Goal: Check status: Check status

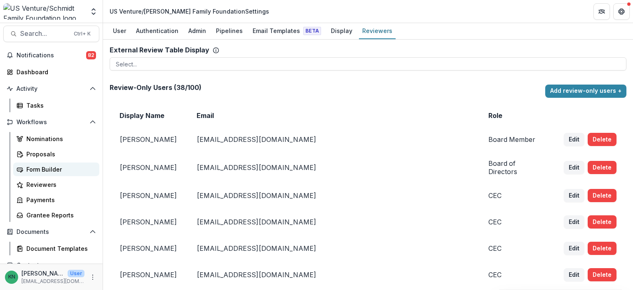
scroll to position [4, 0]
click at [40, 153] on div "Proposals" at bounding box center [59, 154] width 66 height 9
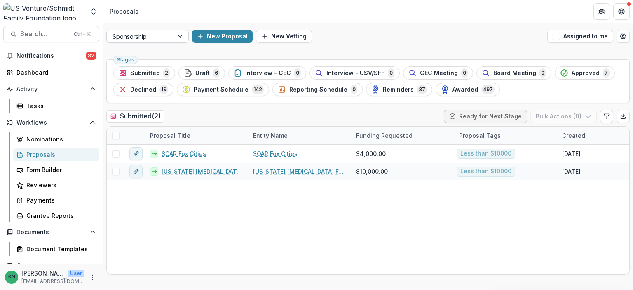
click at [178, 37] on div at bounding box center [181, 36] width 15 height 12
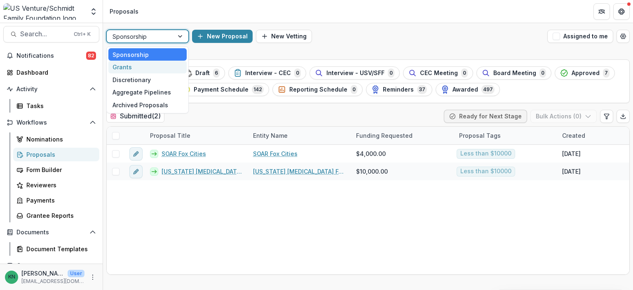
click at [118, 67] on div "Grants" at bounding box center [147, 67] width 78 height 13
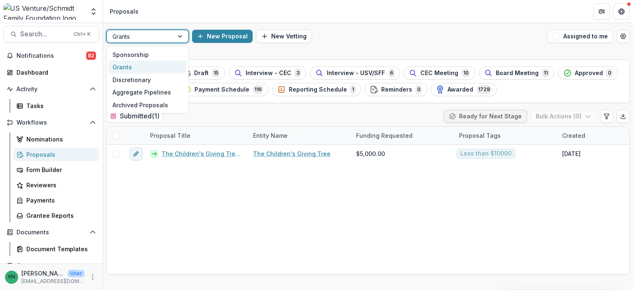
click at [180, 34] on div at bounding box center [181, 36] width 15 height 12
click at [142, 53] on div "Sponsorship" at bounding box center [147, 54] width 78 height 13
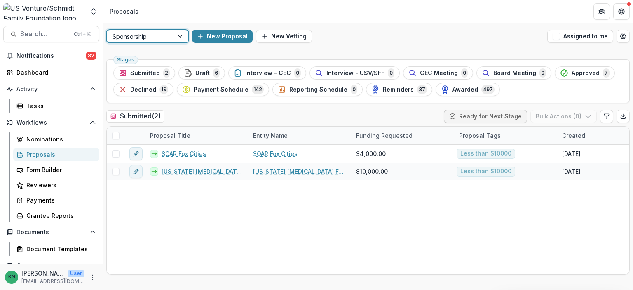
click at [182, 34] on div at bounding box center [181, 36] width 15 height 12
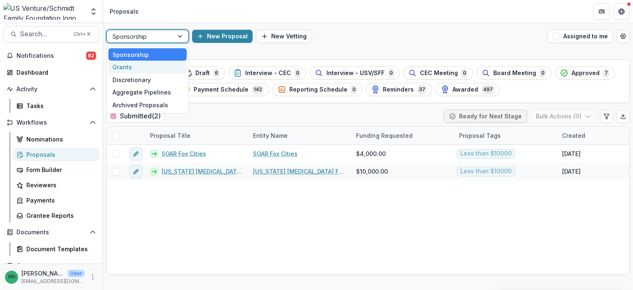
click at [124, 66] on div "Grants" at bounding box center [147, 67] width 78 height 13
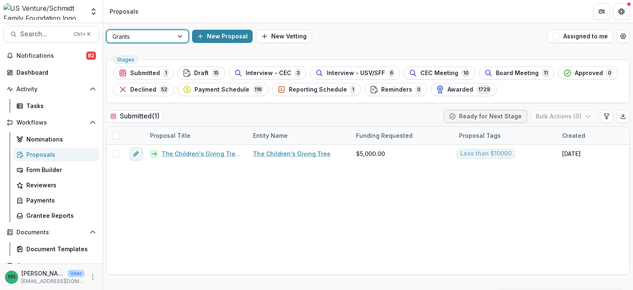
click at [180, 39] on div at bounding box center [181, 36] width 15 height 12
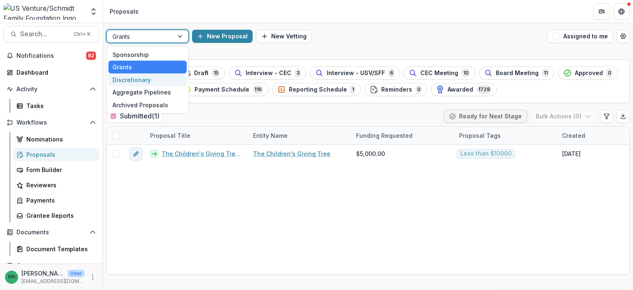
click at [136, 81] on div "Discretionary" at bounding box center [147, 79] width 78 height 13
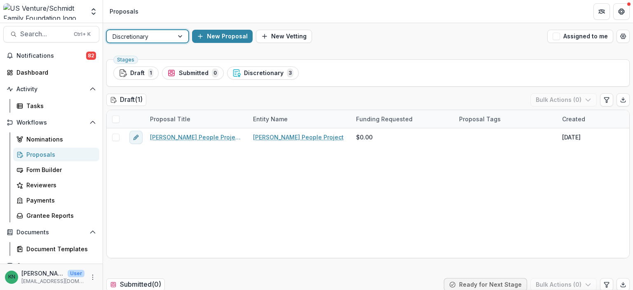
click at [181, 34] on div at bounding box center [181, 36] width 15 height 12
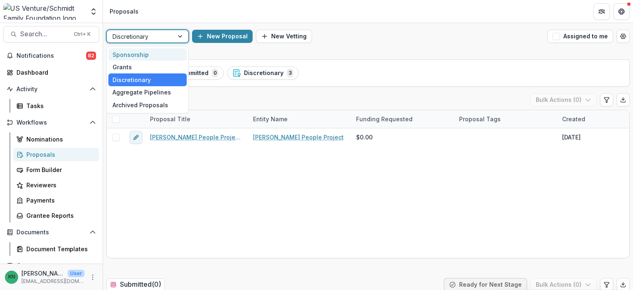
click at [151, 52] on div "Sponsorship" at bounding box center [147, 54] width 78 height 13
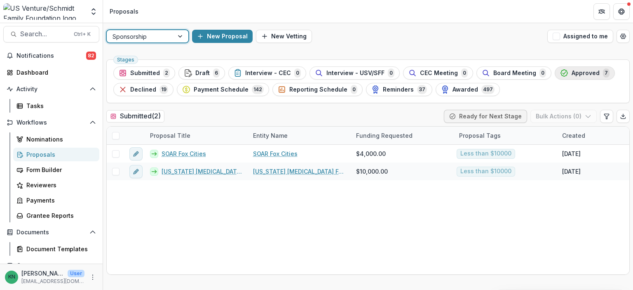
click at [572, 72] on span "Approved" at bounding box center [586, 73] width 28 height 7
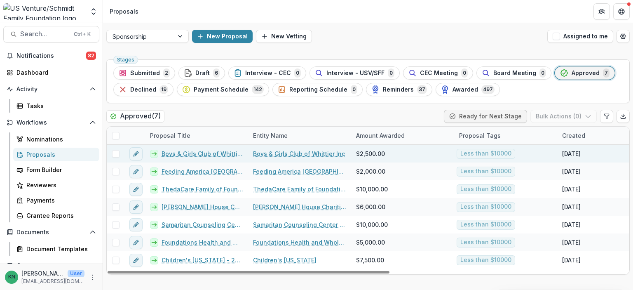
click at [195, 153] on link "Boys & Girls Club of Whittier Inc - 2025 - Sponsorship Application Grant" at bounding box center [203, 153] width 82 height 9
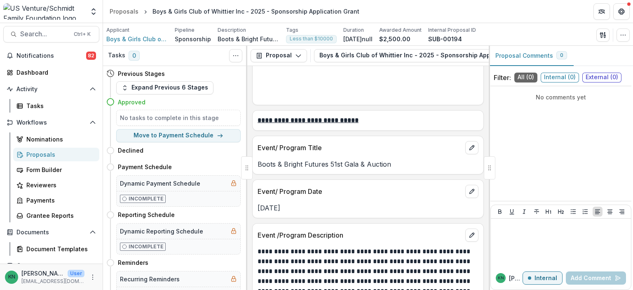
scroll to position [1320, 0]
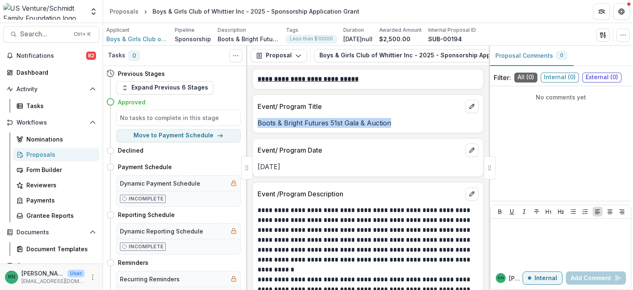
drag, startPoint x: 388, startPoint y: 146, endPoint x: 254, endPoint y: 139, distance: 134.2
click at [254, 128] on div "Boots & Bright Futures 51st Gala & Auction" at bounding box center [368, 120] width 231 height 15
copy p "Boots & Bright Futures 51st Gala & Auction"
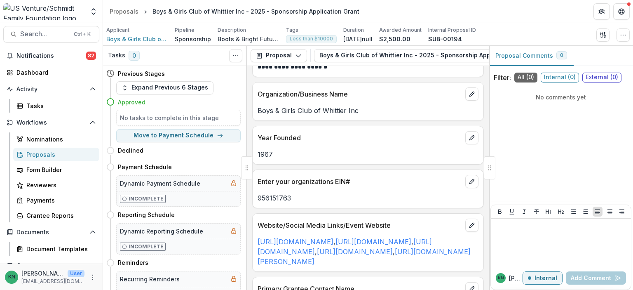
scroll to position [0, 0]
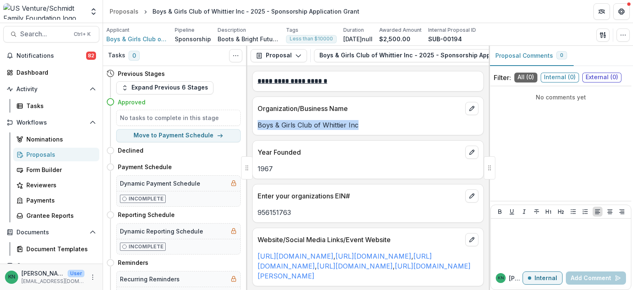
drag, startPoint x: 259, startPoint y: 125, endPoint x: 359, endPoint y: 126, distance: 99.8
click at [359, 126] on p "Boys & Girls Club of Whittier Inc" at bounding box center [368, 125] width 221 height 10
copy p "Boys & Girls Club of Whittier Inc"
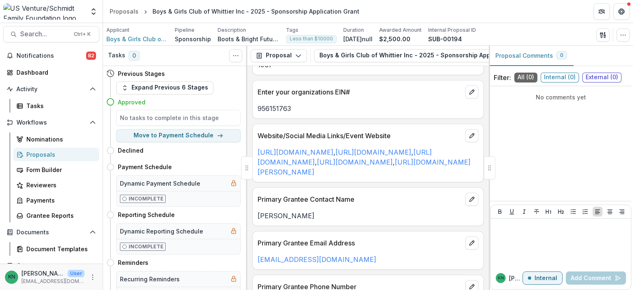
scroll to position [89, 0]
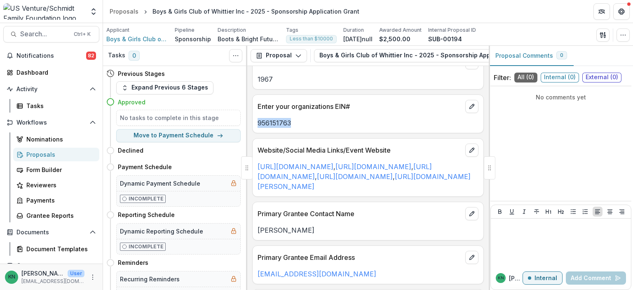
drag, startPoint x: 290, startPoint y: 123, endPoint x: 258, endPoint y: 122, distance: 32.2
click at [258, 122] on p "956151763" at bounding box center [368, 123] width 221 height 10
copy p "956151763"
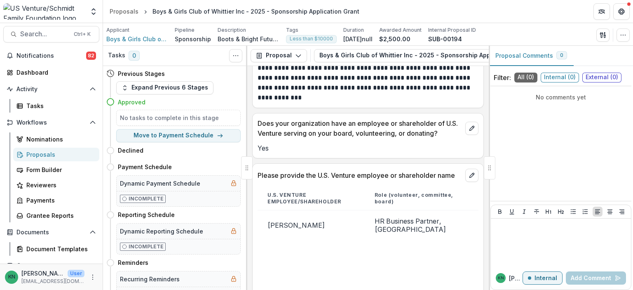
scroll to position [1038, 0]
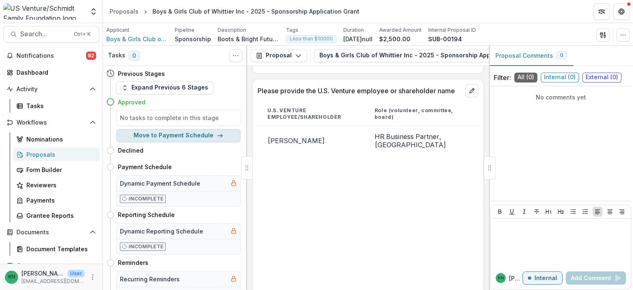
click at [170, 133] on button "Move to Payment Schedule" at bounding box center [178, 135] width 125 height 13
select select "**********"
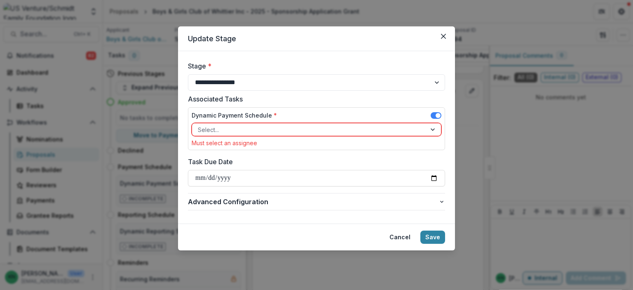
click at [252, 130] on div at bounding box center [309, 130] width 223 height 10
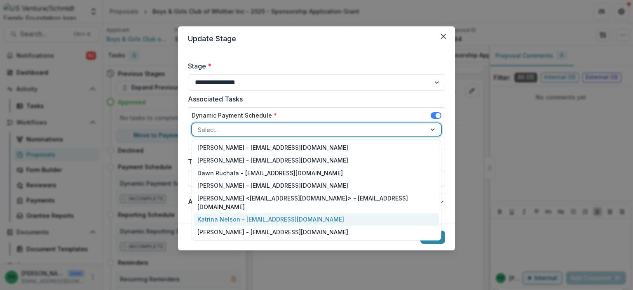
click at [252, 213] on div "Katrina Nelson - [EMAIL_ADDRESS][DOMAIN_NAME]" at bounding box center [317, 219] width 246 height 13
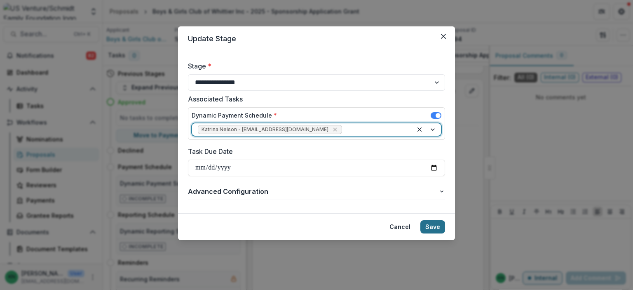
click at [436, 226] on button "Save" at bounding box center [433, 226] width 25 height 13
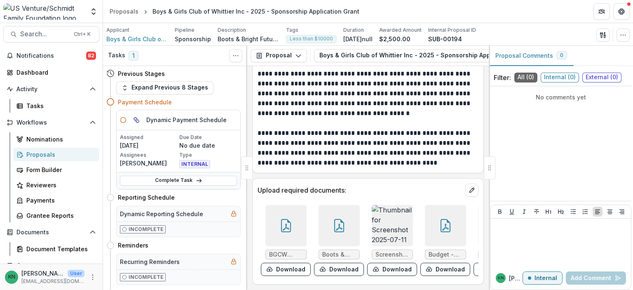
scroll to position [2976, 0]
click at [329, 251] on span "Boots & Bright Futures Sponsorship Deck V5.pdf" at bounding box center [339, 254] width 34 height 7
click at [327, 263] on button "Download" at bounding box center [339, 269] width 50 height 13
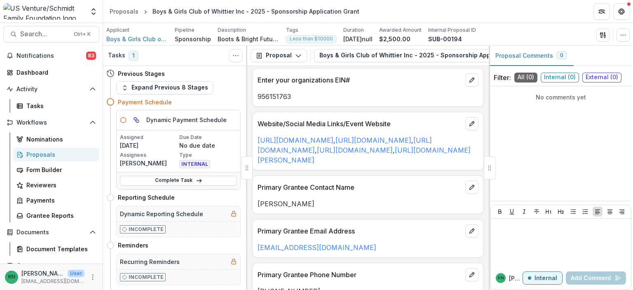
scroll to position [0, 0]
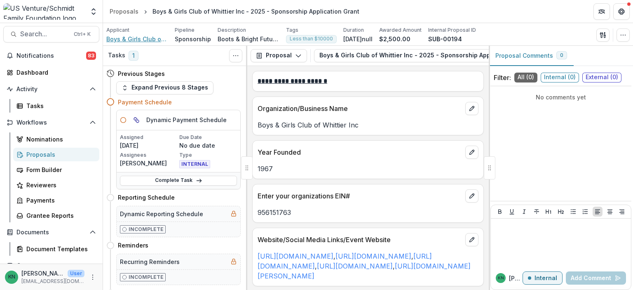
click at [133, 37] on span "Boys & Girls Club of Whittier Inc" at bounding box center [137, 39] width 62 height 9
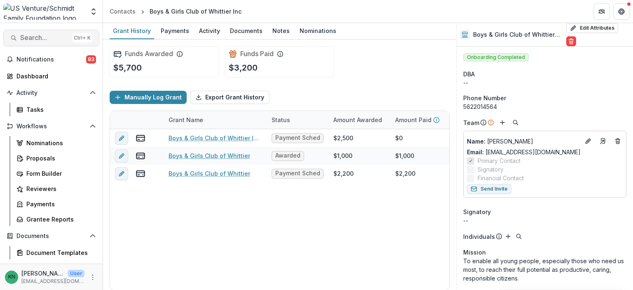
click at [23, 35] on span "Search..." at bounding box center [44, 38] width 49 height 8
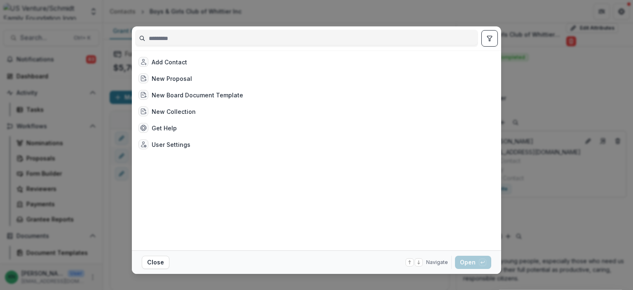
click at [172, 36] on input at bounding box center [307, 38] width 342 height 13
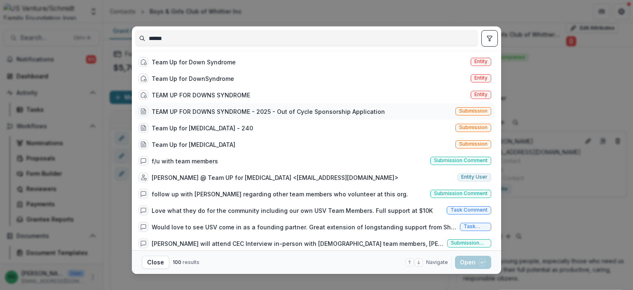
type input "******"
click at [201, 111] on div "TEAM UP FOR DOWNS SYNDROME - 2025 - Out of Cycle Sponsorship Application" at bounding box center [268, 111] width 233 height 9
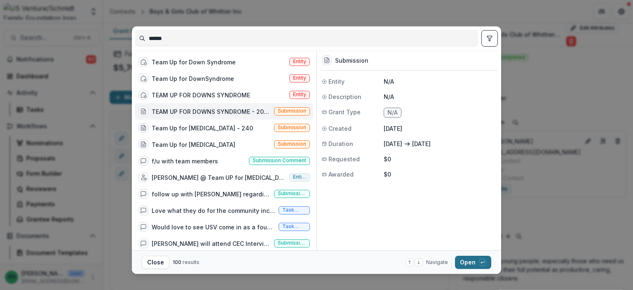
click at [468, 262] on button "Open with enter key" at bounding box center [473, 262] width 36 height 13
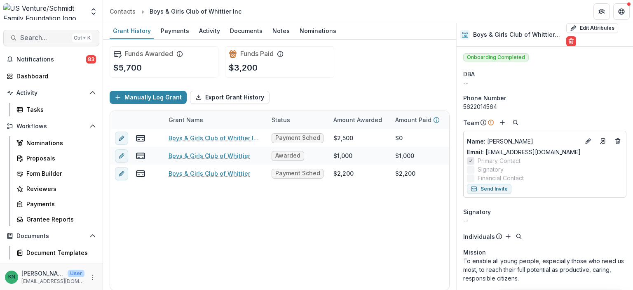
click at [35, 34] on span "Search..." at bounding box center [44, 38] width 49 height 8
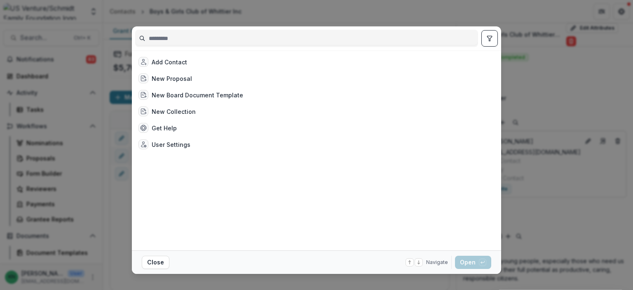
click at [172, 40] on input at bounding box center [307, 38] width 342 height 13
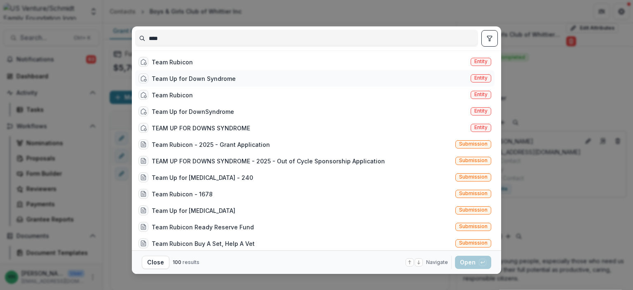
type input "****"
click at [475, 77] on span "Entity" at bounding box center [481, 78] width 13 height 6
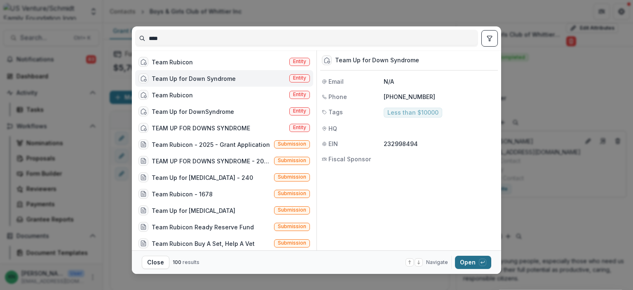
click at [467, 260] on button "Open with enter key" at bounding box center [473, 262] width 36 height 13
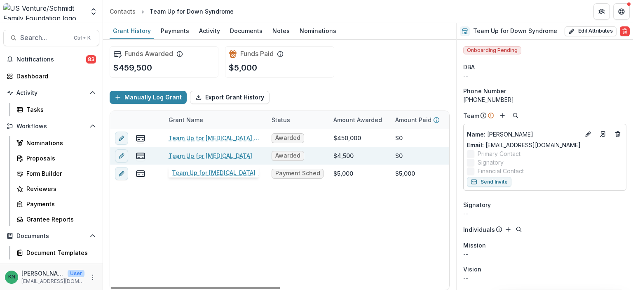
click at [206, 154] on link "Team Up for [MEDICAL_DATA]" at bounding box center [211, 155] width 84 height 9
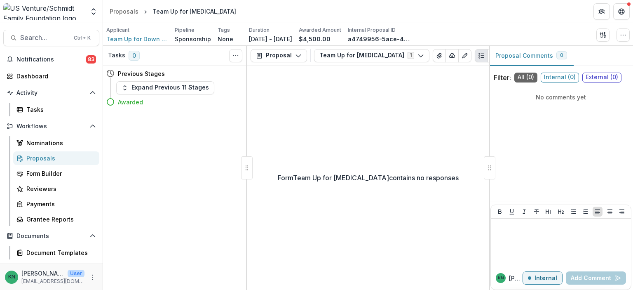
click at [35, 158] on div "Proposals" at bounding box center [59, 158] width 66 height 9
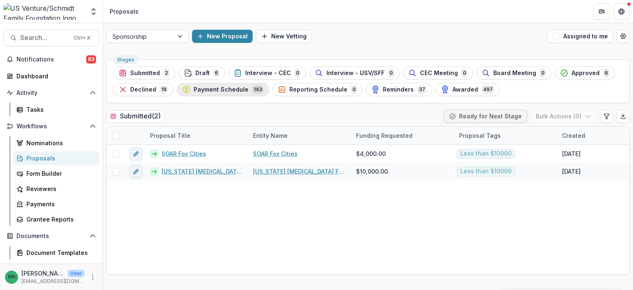
click at [209, 87] on span "Payment Schedule" at bounding box center [221, 89] width 55 height 7
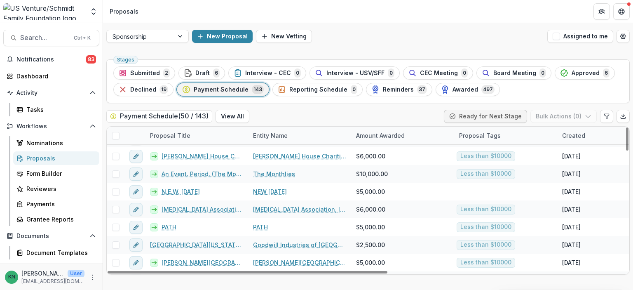
scroll to position [757, 0]
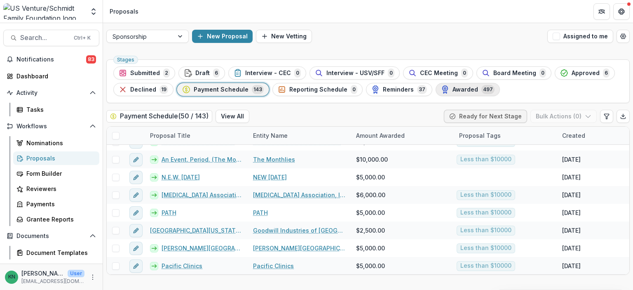
click at [453, 86] on span "Awarded" at bounding box center [466, 89] width 26 height 7
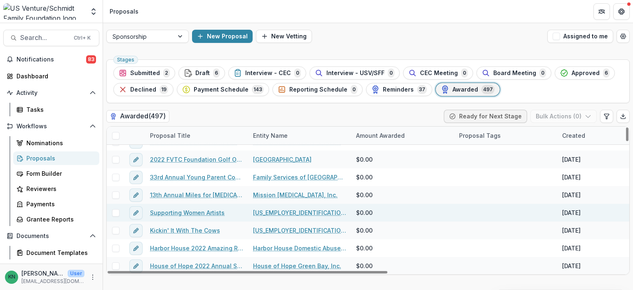
scroll to position [1608, 0]
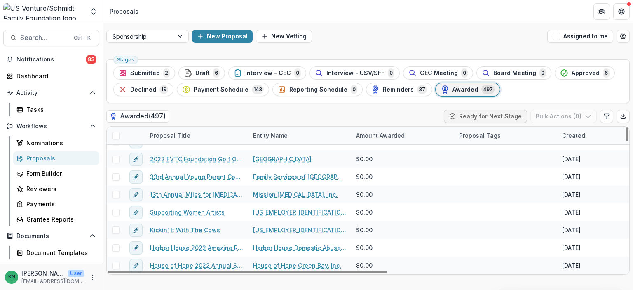
click at [604, 133] on div "Created" at bounding box center [609, 136] width 103 height 18
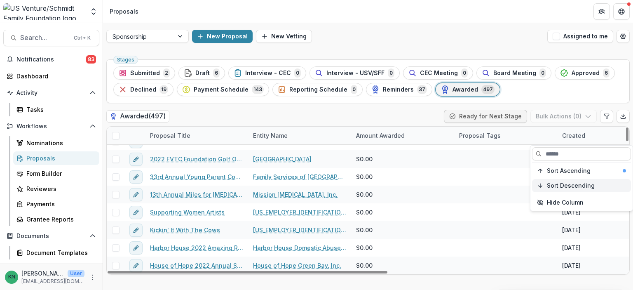
click at [588, 184] on span "Sort Descending" at bounding box center [571, 185] width 48 height 7
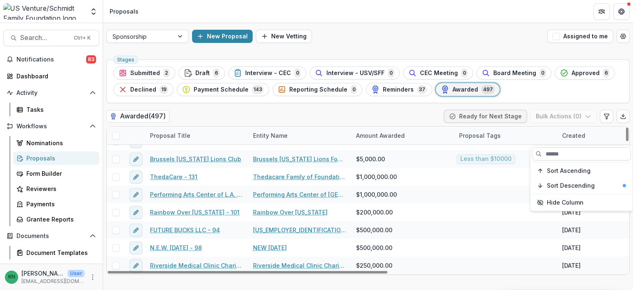
click at [621, 138] on div "Created" at bounding box center [609, 136] width 103 height 18
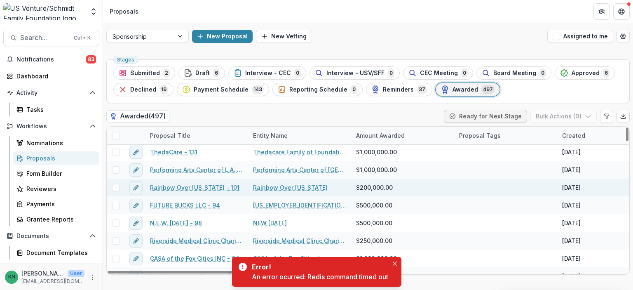
scroll to position [1691, 0]
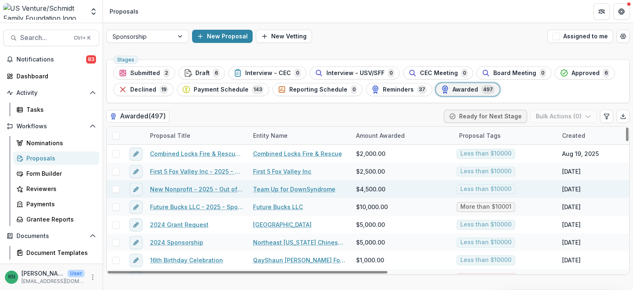
click at [200, 189] on link "New Nonprofit - 2025 - Out of Cycle Sponsorship Application" at bounding box center [196, 189] width 93 height 9
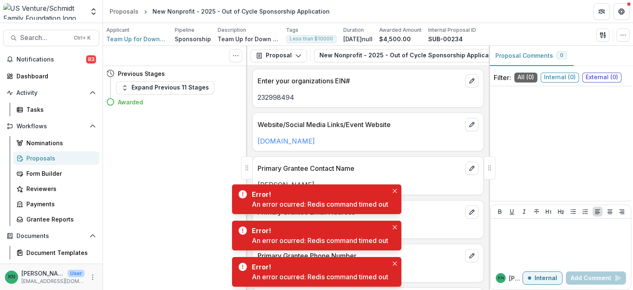
scroll to position [124, 0]
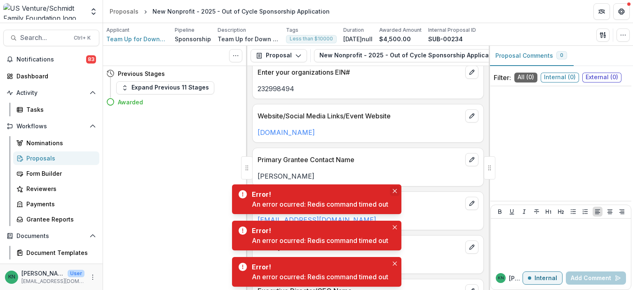
click at [393, 189] on button "Close" at bounding box center [395, 191] width 10 height 10
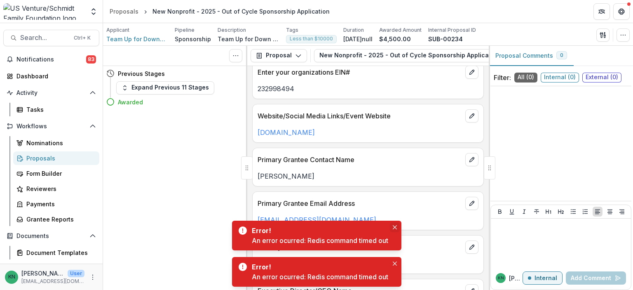
click at [396, 227] on icon "Close" at bounding box center [395, 227] width 4 height 4
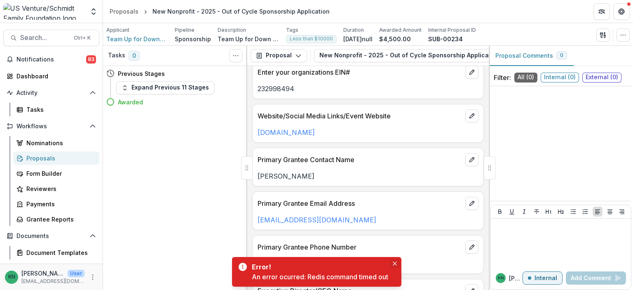
click at [395, 266] on button "Close" at bounding box center [395, 264] width 10 height 10
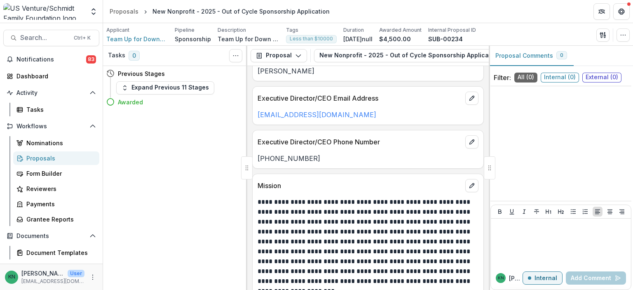
scroll to position [113, 0]
